Goal: Task Accomplishment & Management: Complete application form

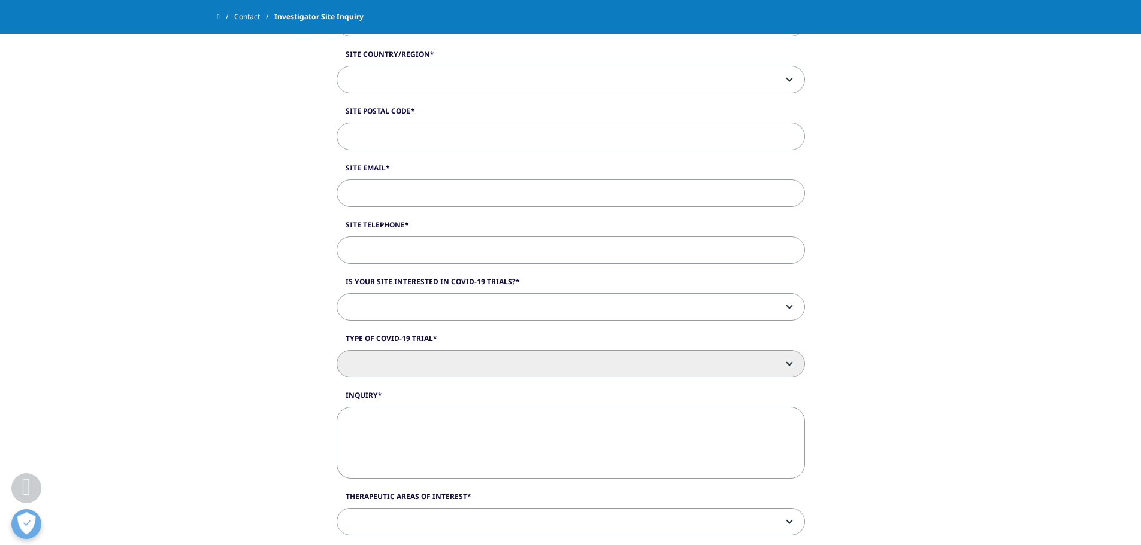
scroll to position [659, 0]
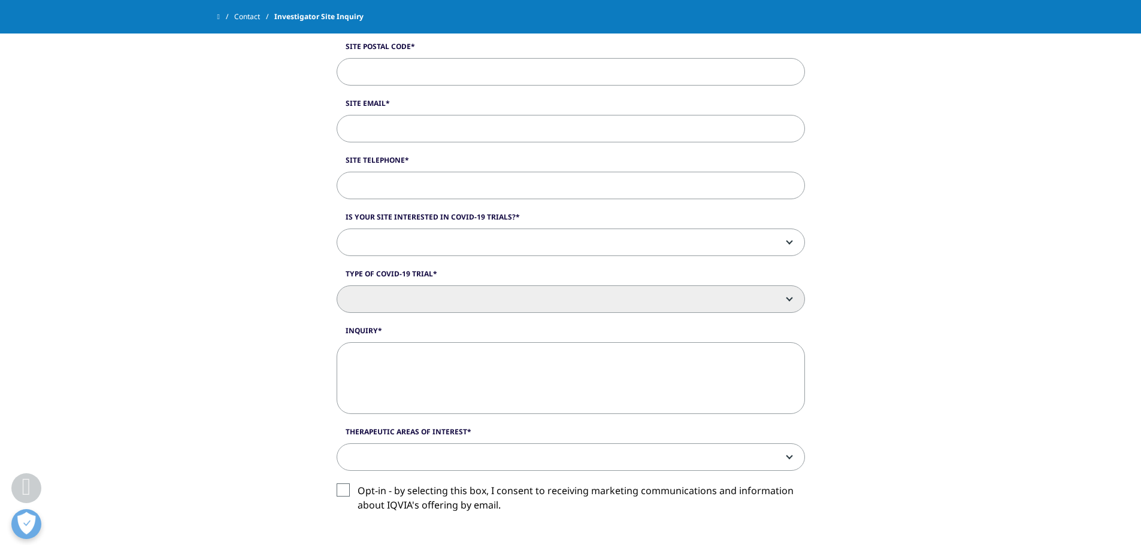
click at [568, 235] on span at bounding box center [570, 243] width 467 height 28
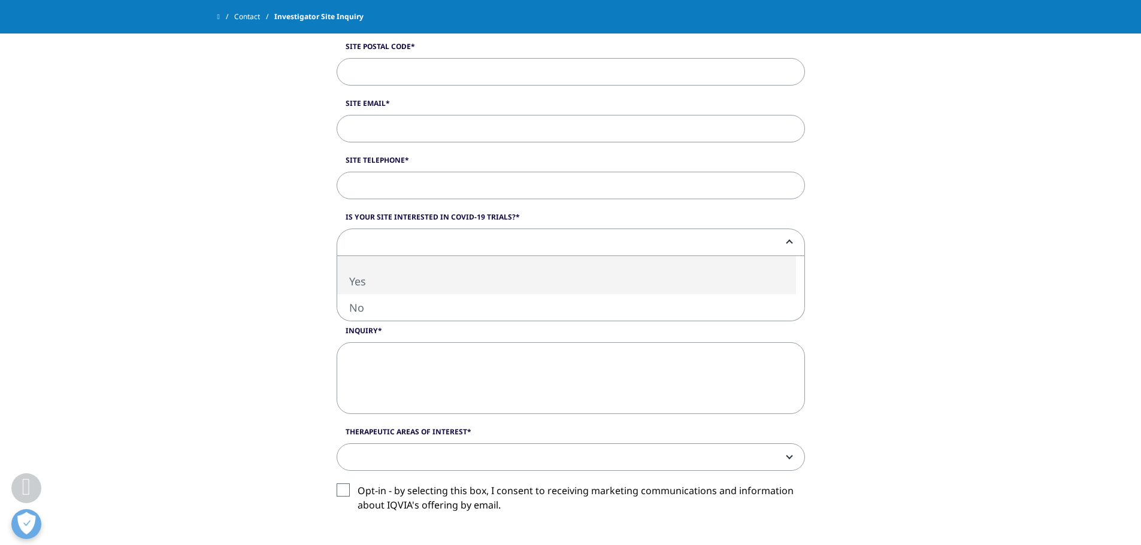
select select "Yes"
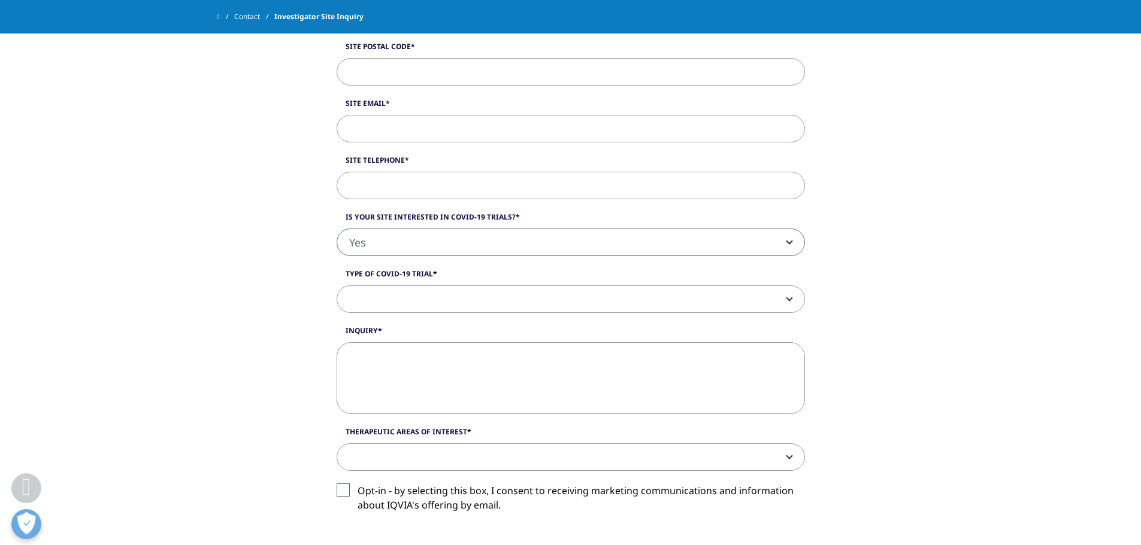
scroll to position [718, 0]
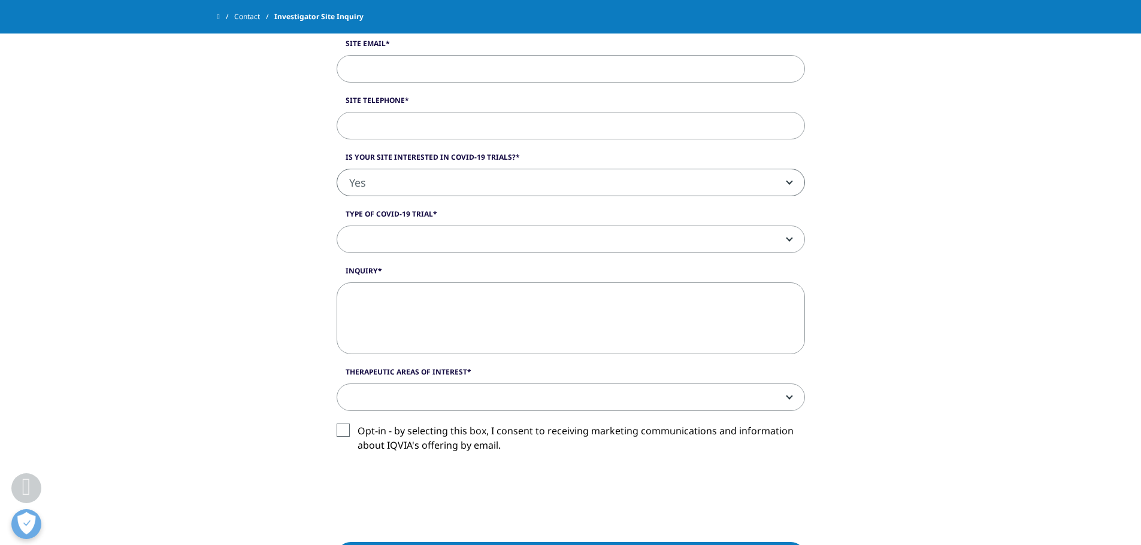
click at [556, 243] on span at bounding box center [570, 240] width 467 height 28
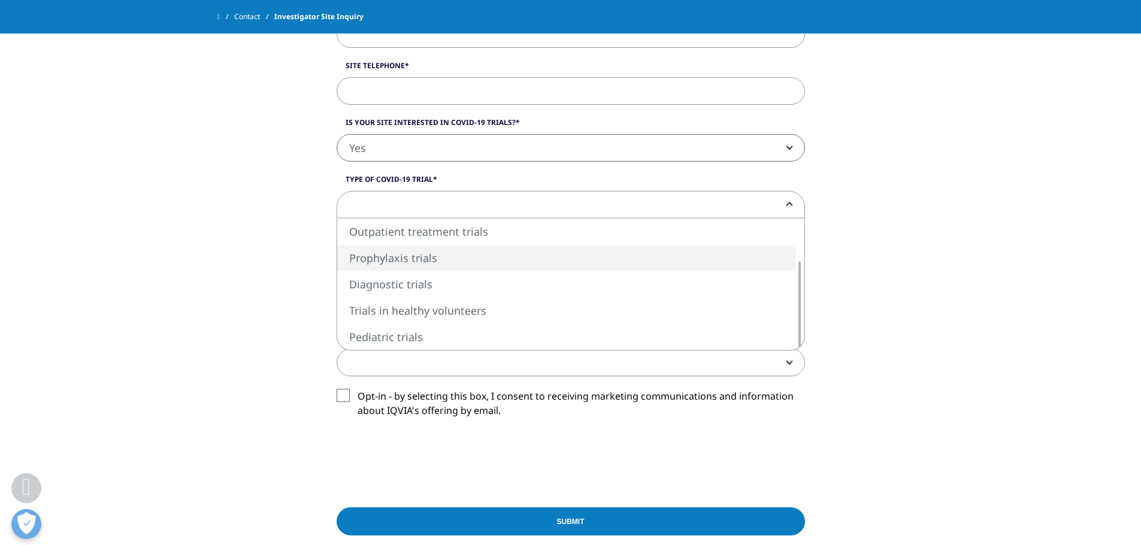
scroll to position [778, 0]
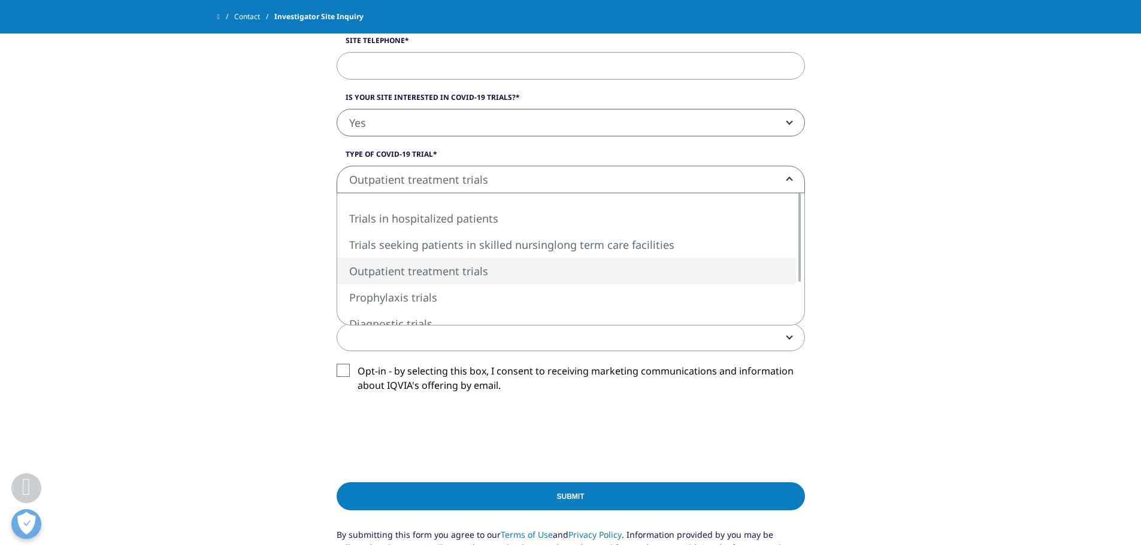
click at [734, 171] on span "Outpatient treatment trials" at bounding box center [570, 180] width 467 height 28
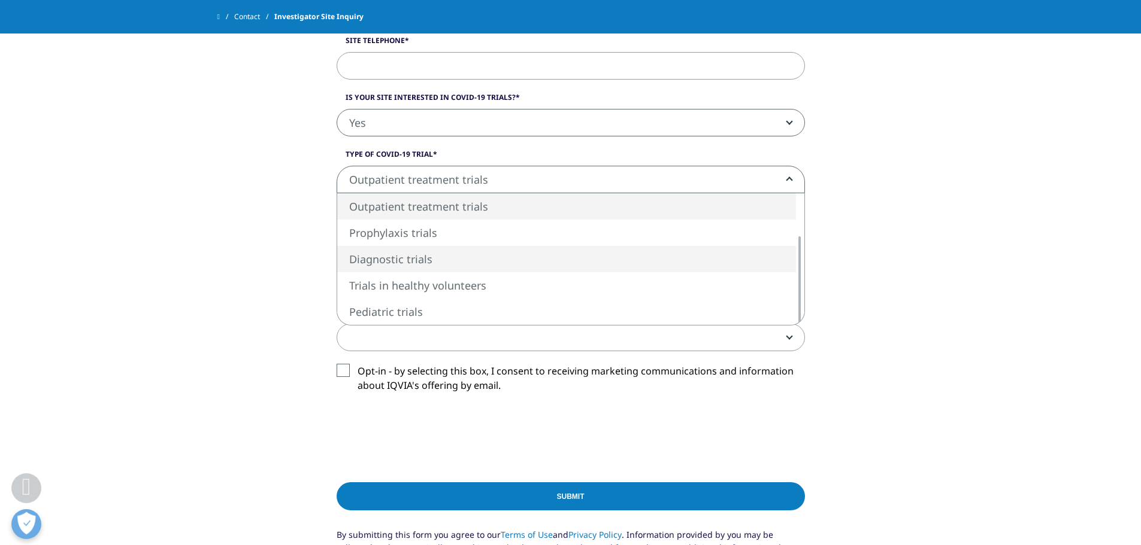
select select "Diagnostic trials"
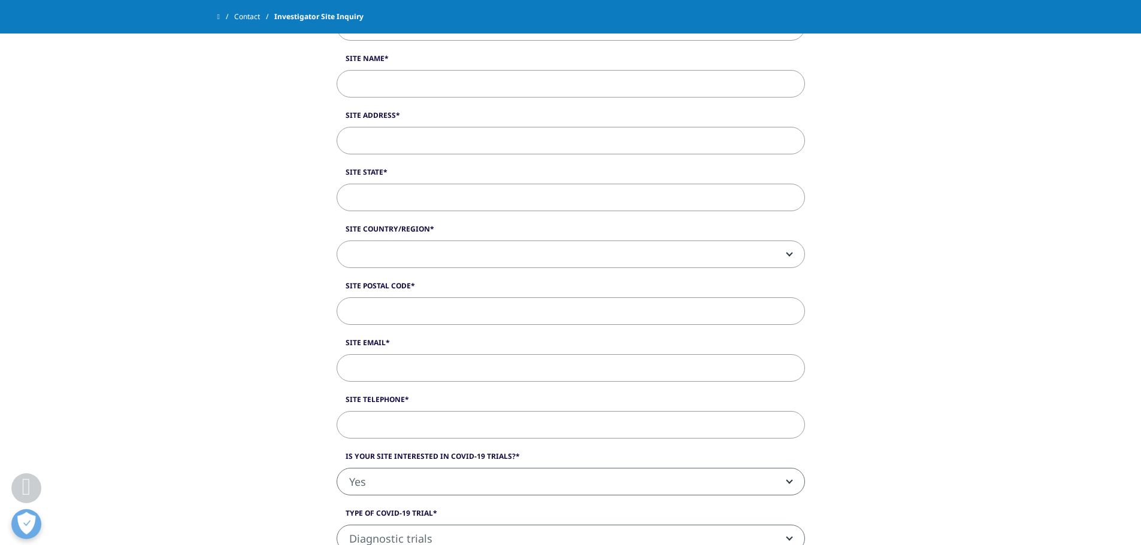
scroll to position [299, 0]
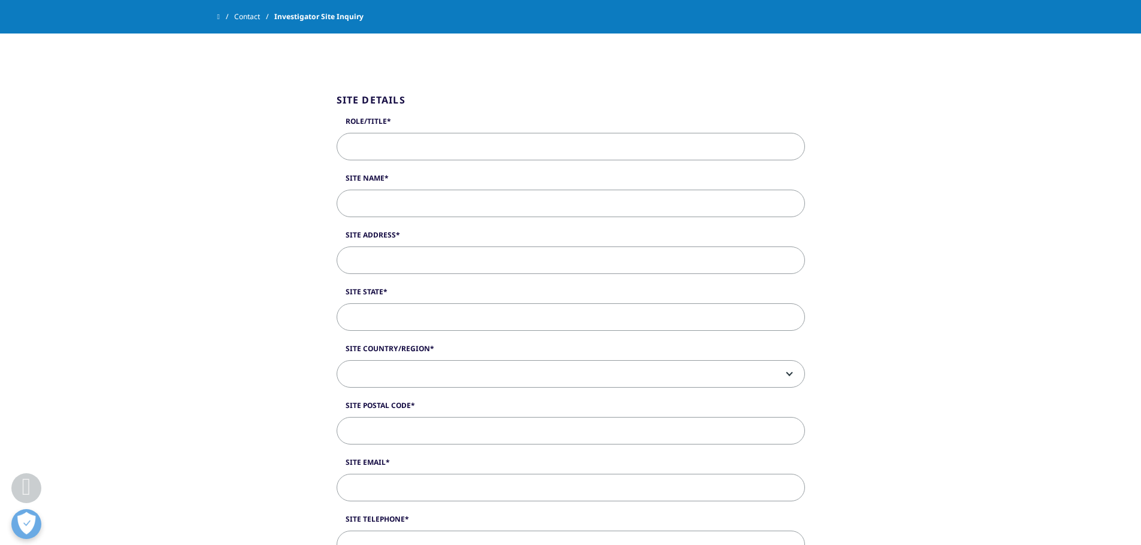
click at [422, 148] on input "Role/Title" at bounding box center [570, 147] width 468 height 28
type input "Clinical Research Coordinator"
type input "Valley Renal Medical Group"
type input "[STREET_ADDRESS]"
type input "[US_STATE]"
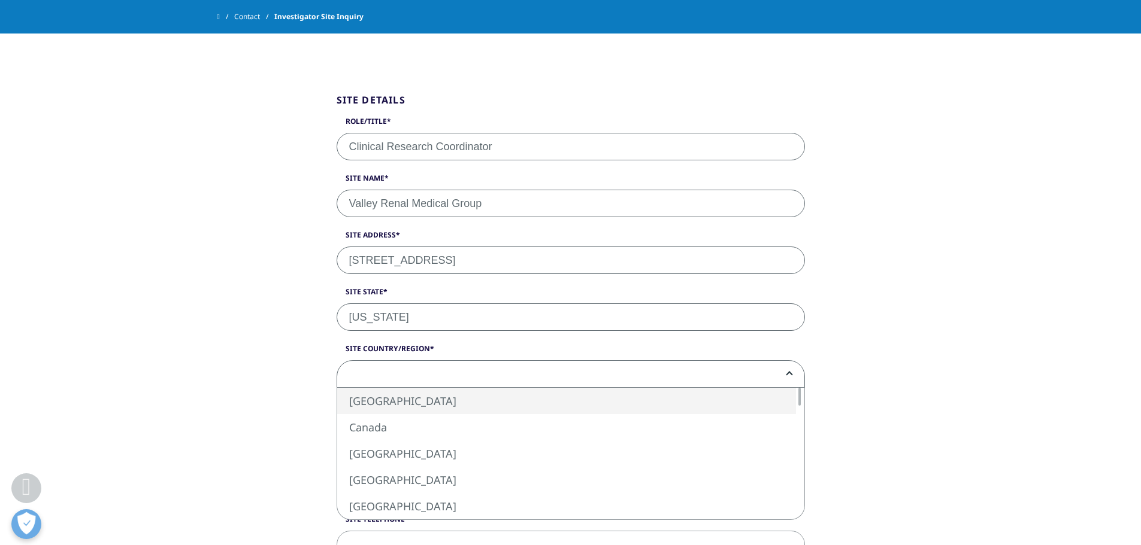
select select "[GEOGRAPHIC_DATA]"
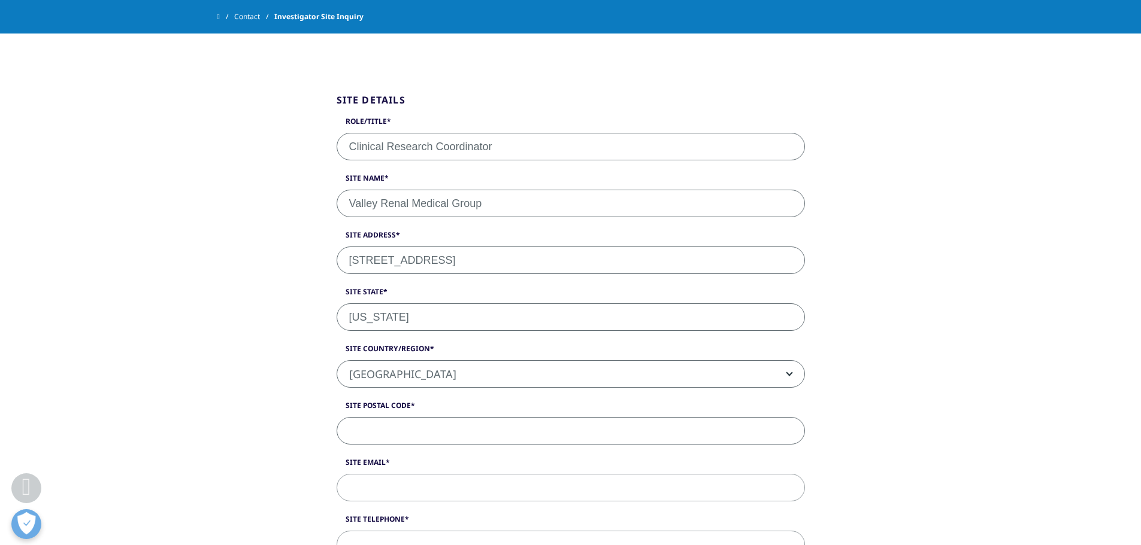
click at [410, 427] on input "Site Postal Code" at bounding box center [570, 431] width 468 height 28
type input "91324"
type input "[PERSON_NAME][EMAIL_ADDRESS][PERSON_NAME][DOMAIN_NAME]"
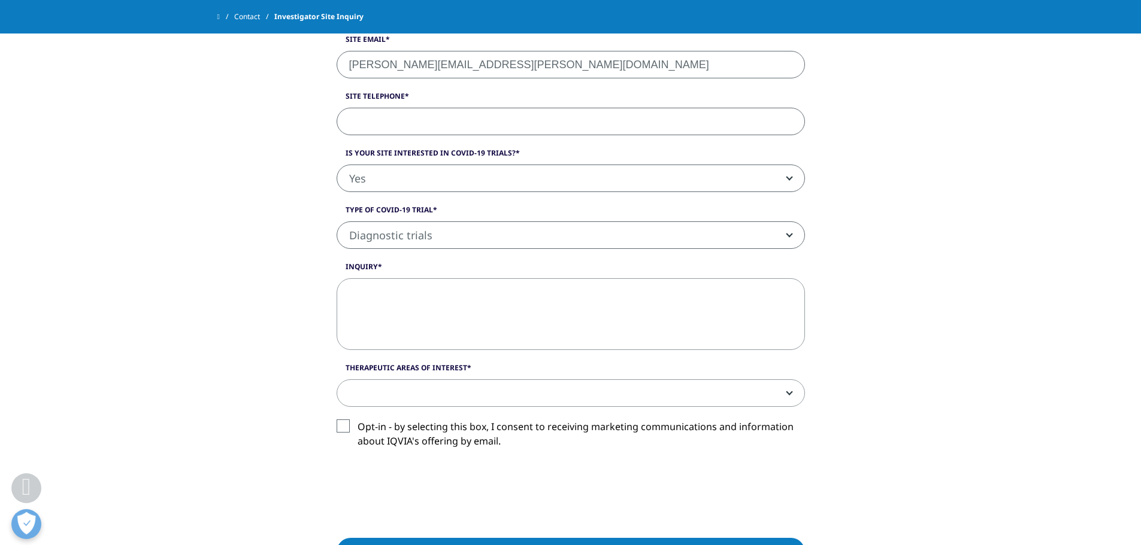
scroll to position [732, 0]
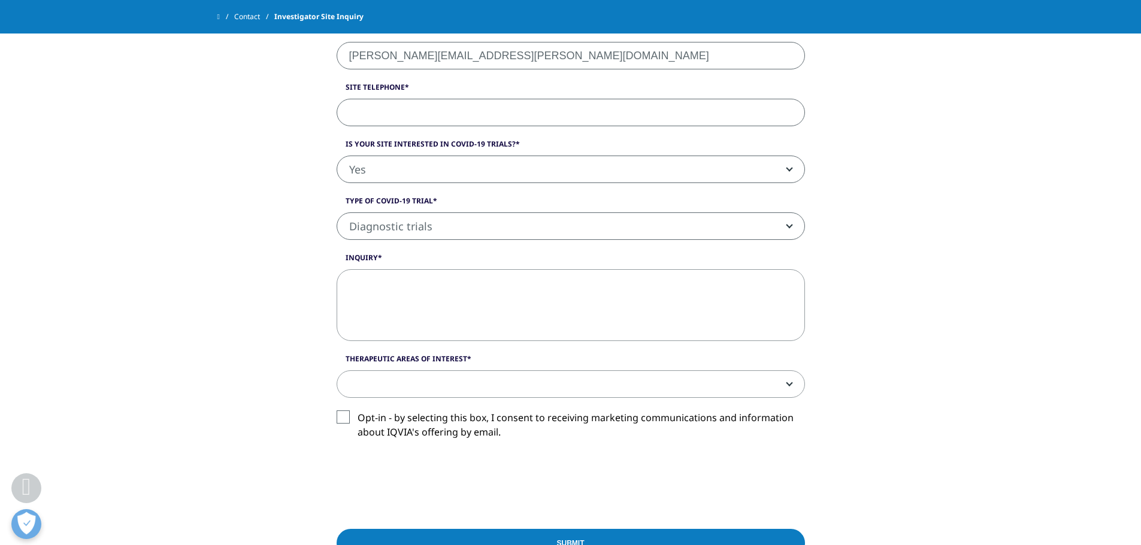
click at [444, 382] on span at bounding box center [570, 385] width 467 height 28
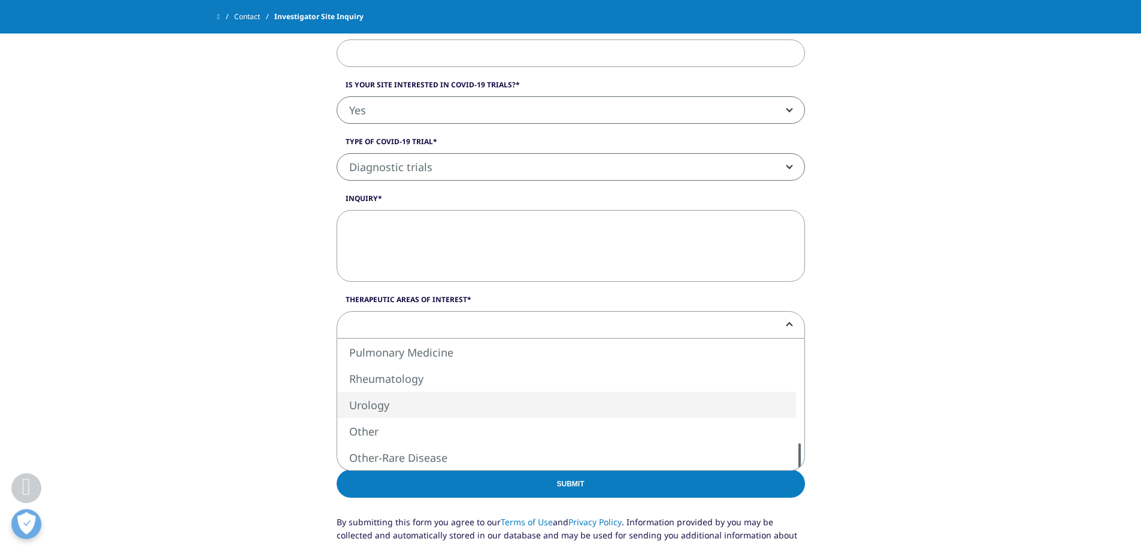
scroll to position [791, 0]
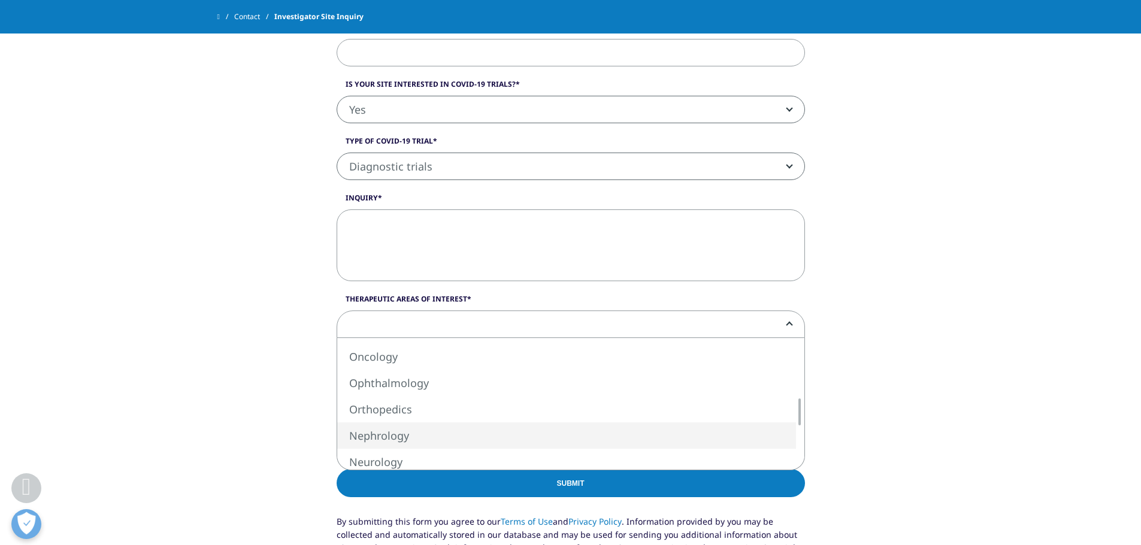
select select "Nephrology"
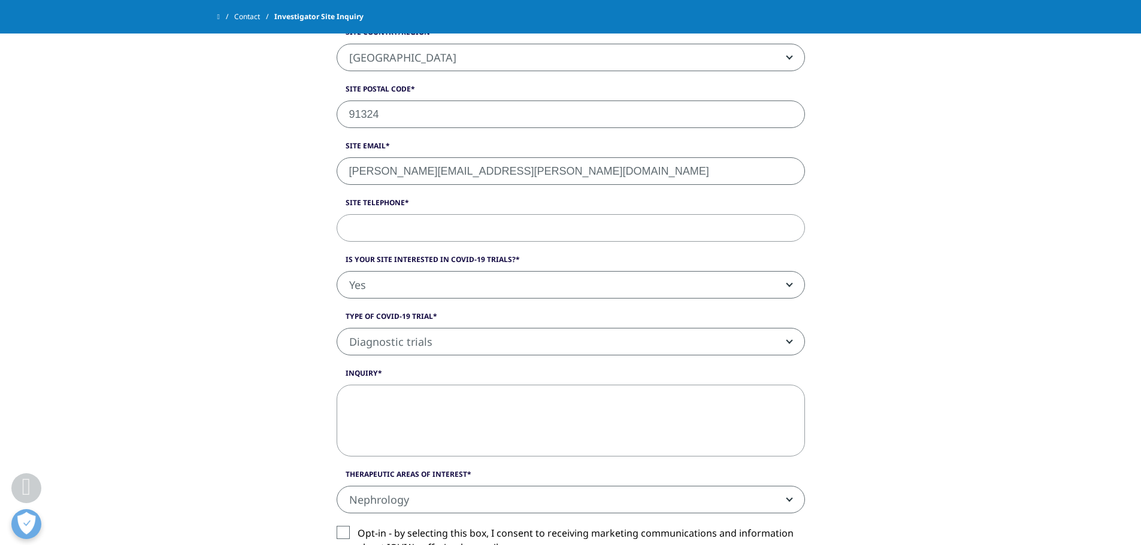
scroll to position [612, 0]
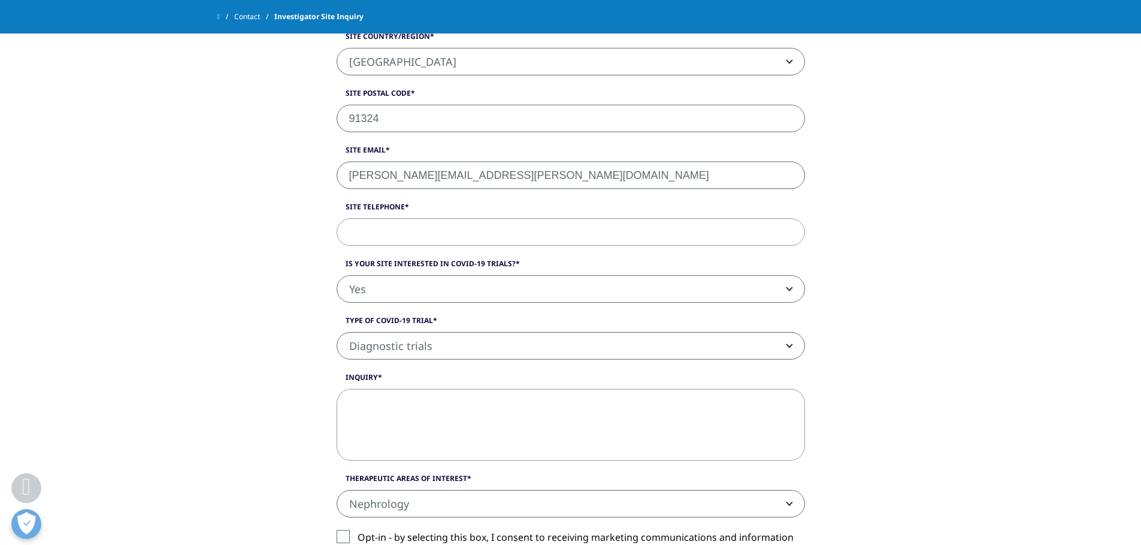
click at [459, 402] on textarea "Inquiry" at bounding box center [570, 425] width 468 height 72
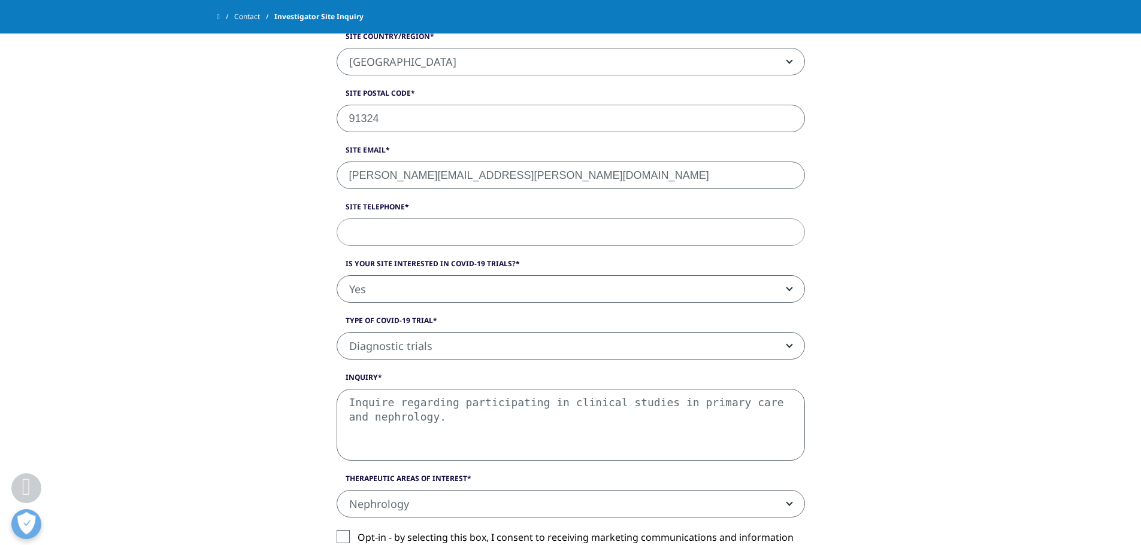
type textarea "Inquire regarding participating in clinical studies in primary care and nephrol…"
click at [430, 239] on input "Site Telephone" at bounding box center [570, 233] width 468 height 28
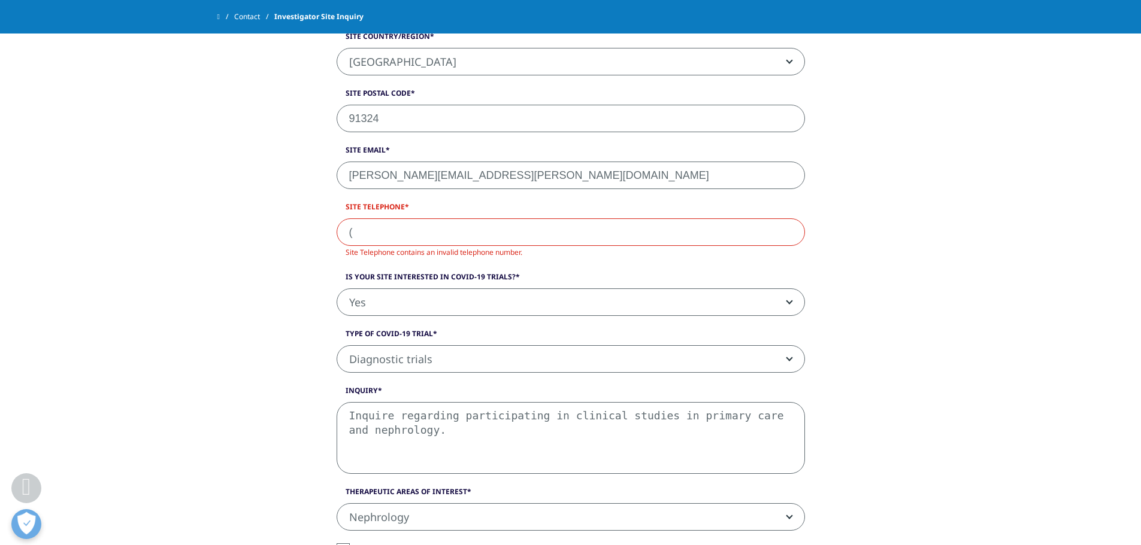
paste input "[PHONE_NUMBER]"
click at [353, 231] on input "([PHONE_NUMBER]" at bounding box center [570, 233] width 468 height 28
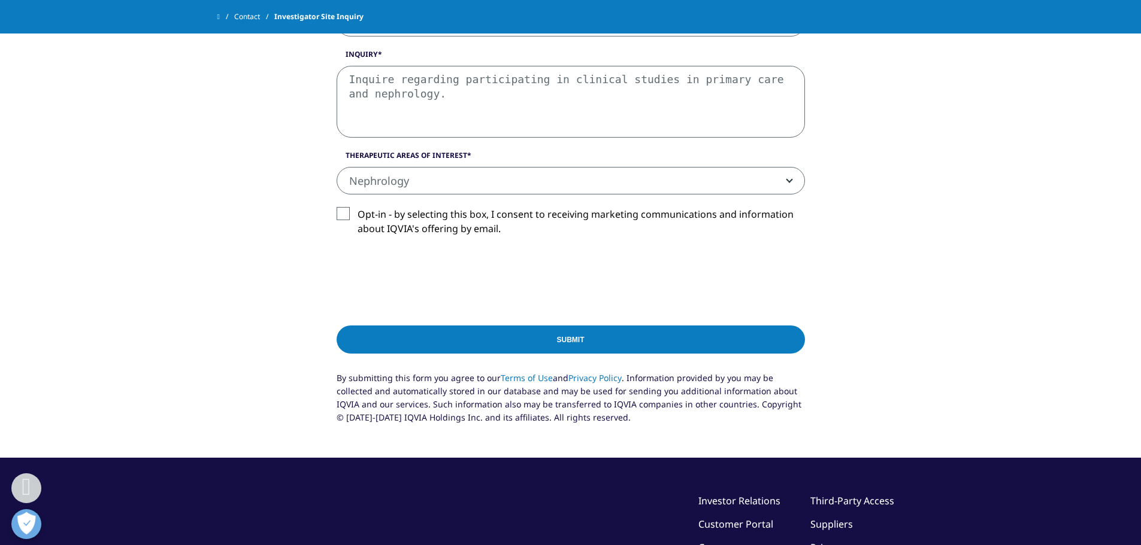
scroll to position [971, 0]
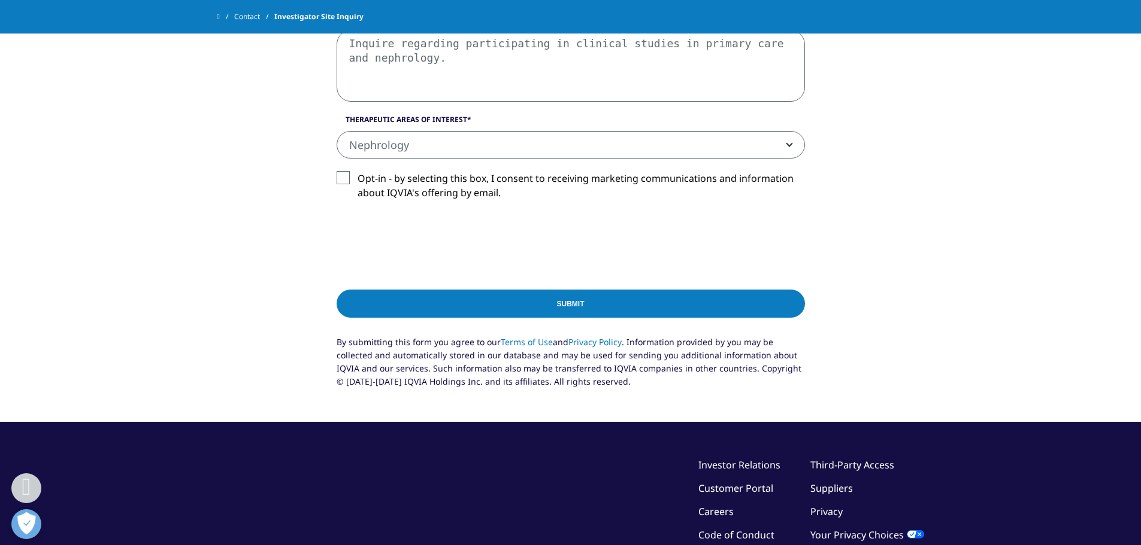
type input "[PHONE_NUMBER]"
click at [344, 182] on label "Opt-in - by selecting this box, I consent to receiving marketing communications…" at bounding box center [570, 188] width 468 height 35
click at [357, 171] on input "Opt-in - by selecting this box, I consent to receiving marketing communications…" at bounding box center [357, 171] width 0 height 0
click at [339, 174] on label "Opt-in - by selecting this box, I consent to receiving marketing communications…" at bounding box center [570, 188] width 468 height 35
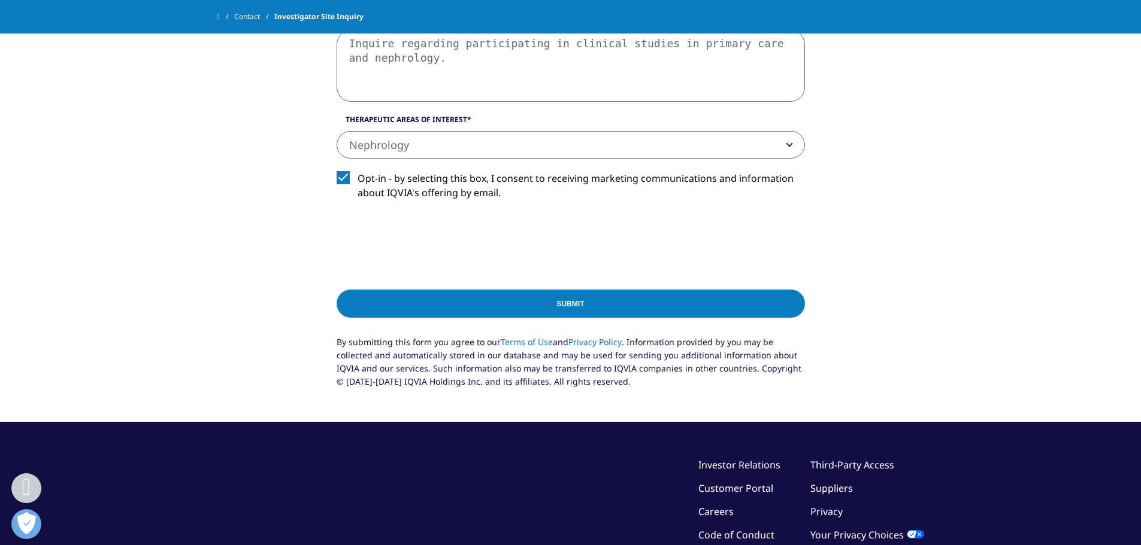
click at [357, 171] on input "Opt-in - by selecting this box, I consent to receiving marketing communications…" at bounding box center [357, 171] width 0 height 0
click at [556, 307] on input "Submit" at bounding box center [570, 304] width 468 height 28
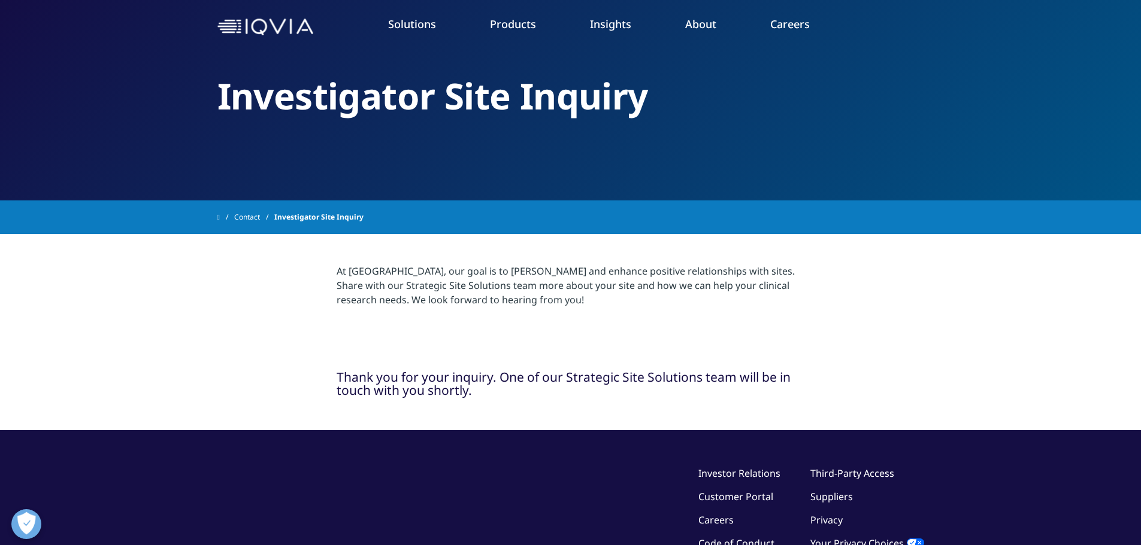
scroll to position [0, 0]
